Goal: Task Accomplishment & Management: Manage account settings

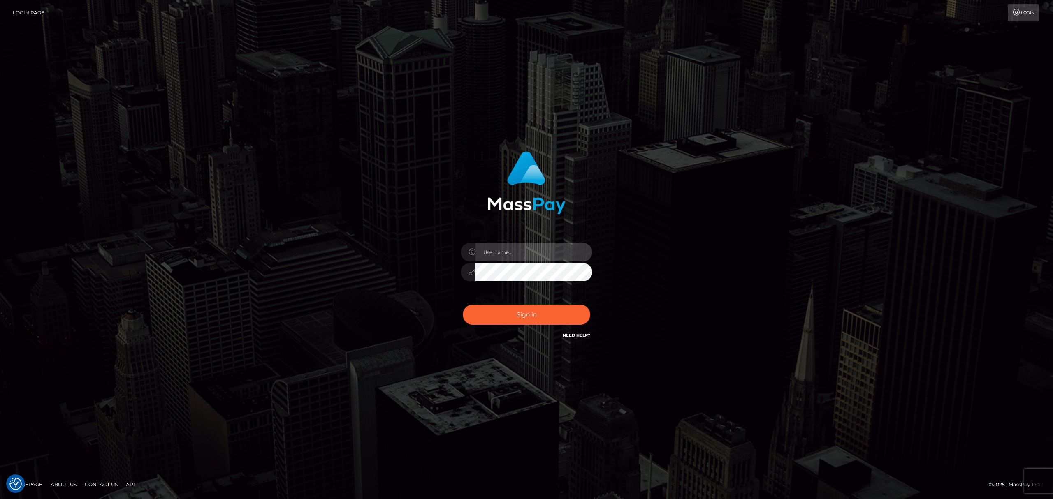
click at [529, 246] on input "text" at bounding box center [534, 252] width 117 height 19
type input "[PERSON_NAME]"
click at [544, 310] on button "Sign in" at bounding box center [527, 315] width 128 height 20
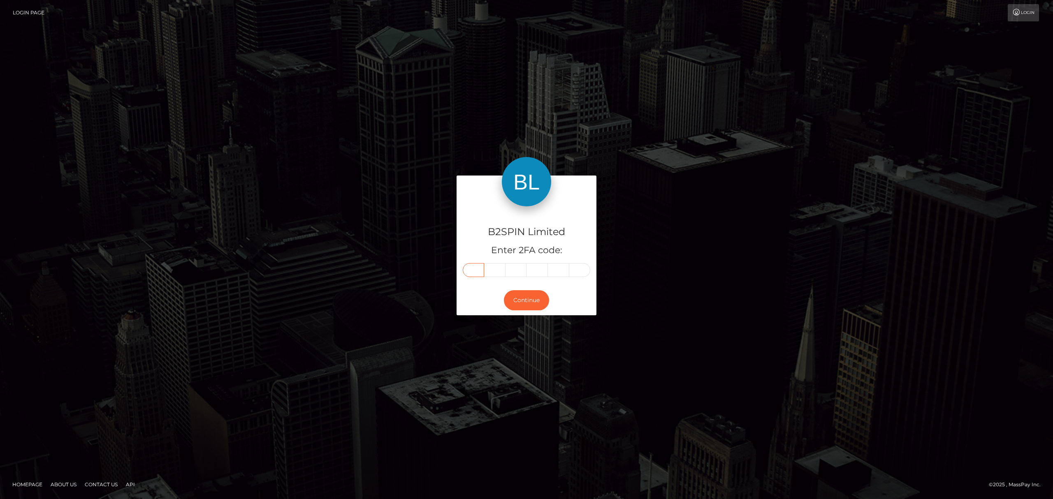
click at [476, 273] on input "text" at bounding box center [473, 270] width 21 height 14
paste input "0"
type input "0"
type input "1"
type input "8"
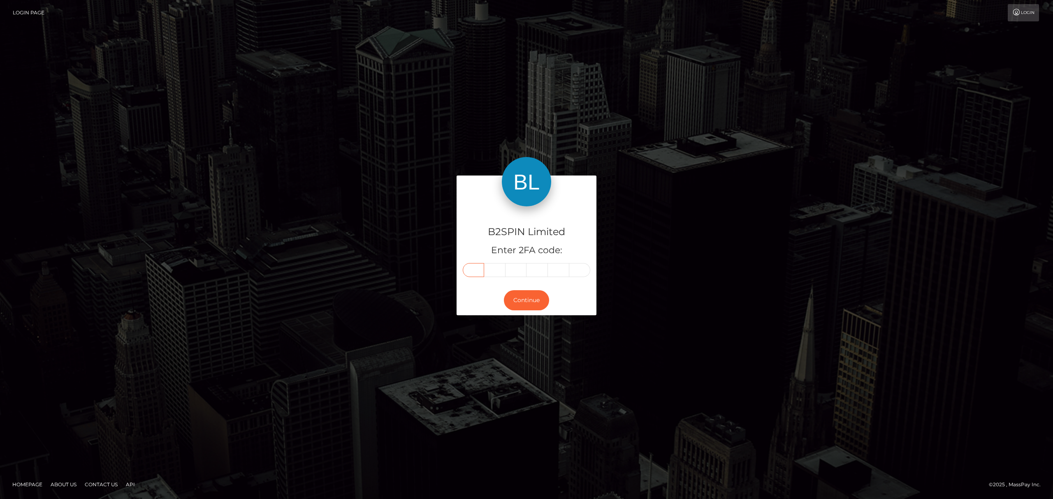
type input "5"
type input "1"
type input "9"
click at [531, 301] on button "Continue" at bounding box center [526, 300] width 45 height 20
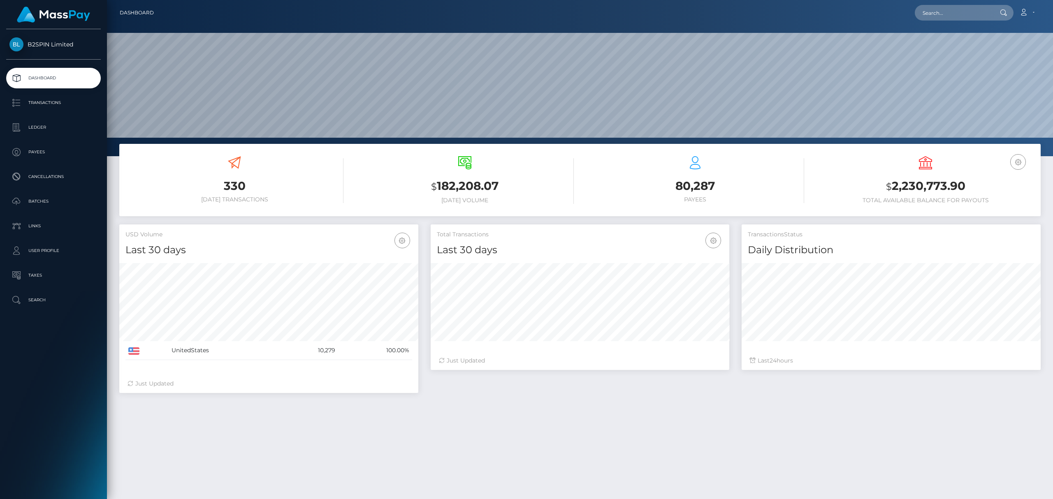
scroll to position [146, 299]
drag, startPoint x: 963, startPoint y: 188, endPoint x: 891, endPoint y: 184, distance: 72.1
click at [891, 184] on h3 "$ 2,230,773.90" at bounding box center [926, 186] width 218 height 17
copy h3 "2,230,773.90"
